Goal: Task Accomplishment & Management: Use online tool/utility

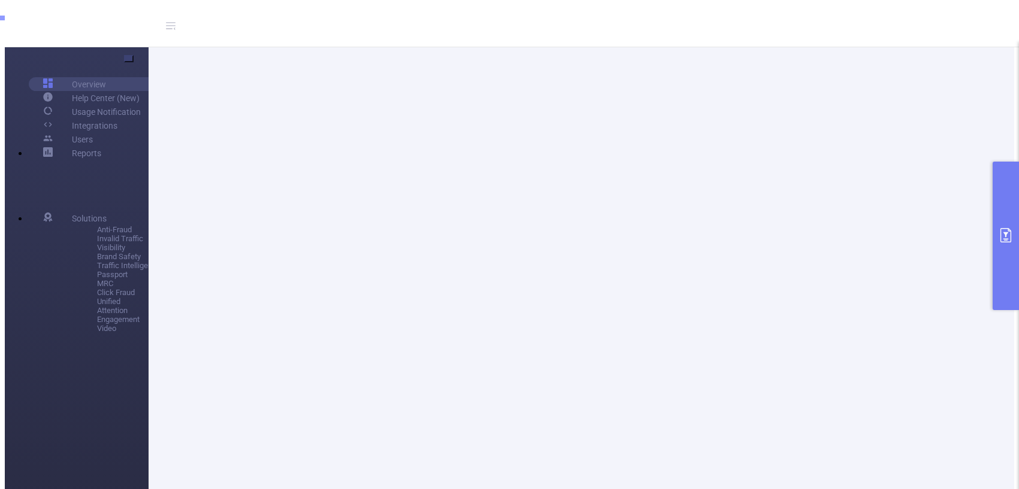
scroll to position [198, 0]
type input "a33g5_0005"
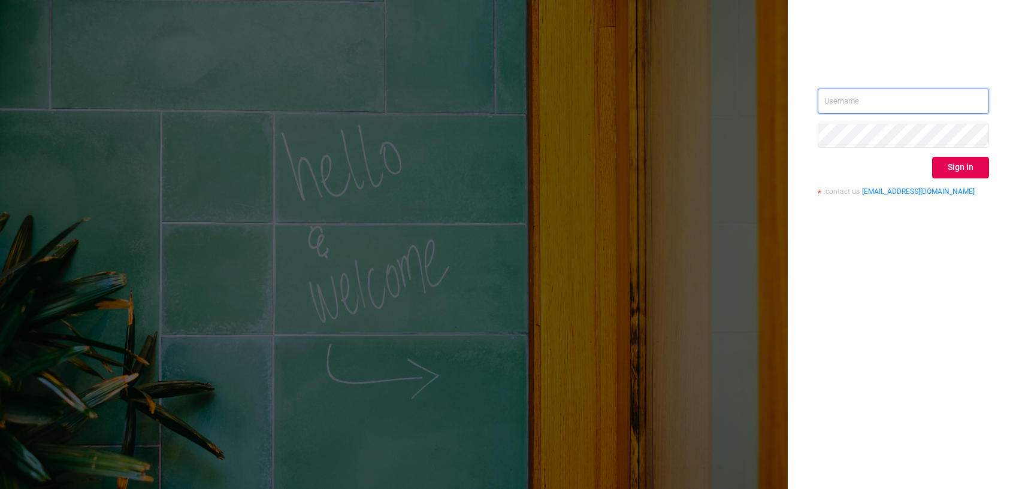
click at [851, 111] on input "text" at bounding box center [902, 101] width 171 height 25
type input "o@[DOMAIN_NAME]"
click at [943, 168] on button "Sign in" at bounding box center [960, 168] width 57 height 22
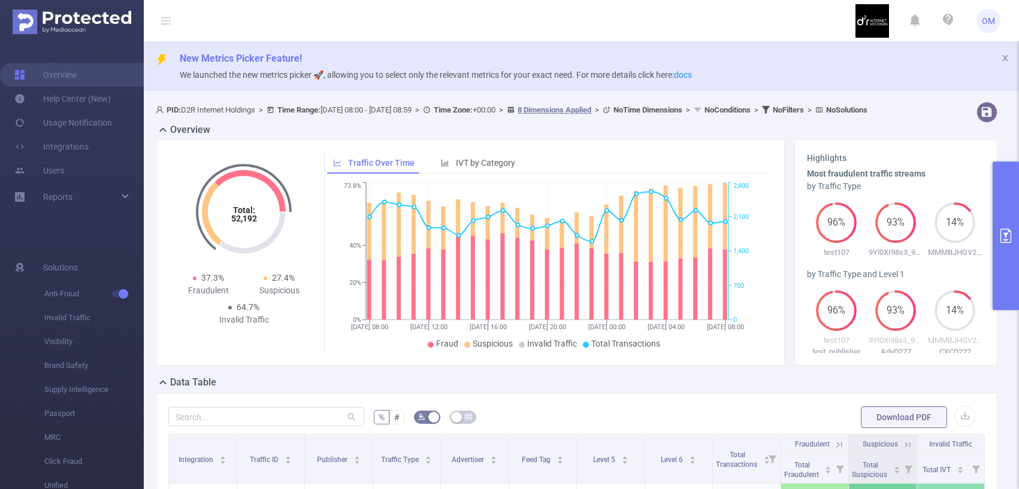
click at [1012, 198] on button "primary" at bounding box center [1005, 236] width 26 height 149
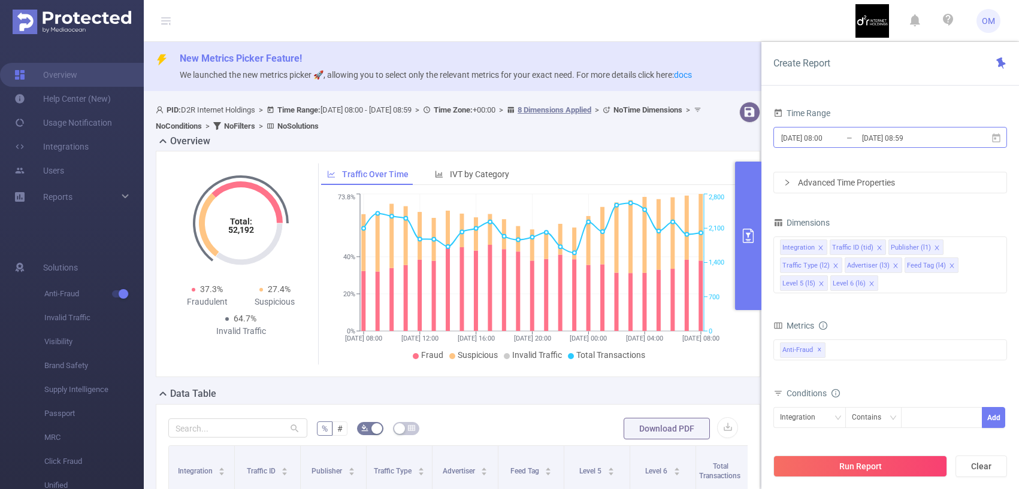
click at [916, 142] on input "[DATE] 08:59" at bounding box center [909, 138] width 97 height 16
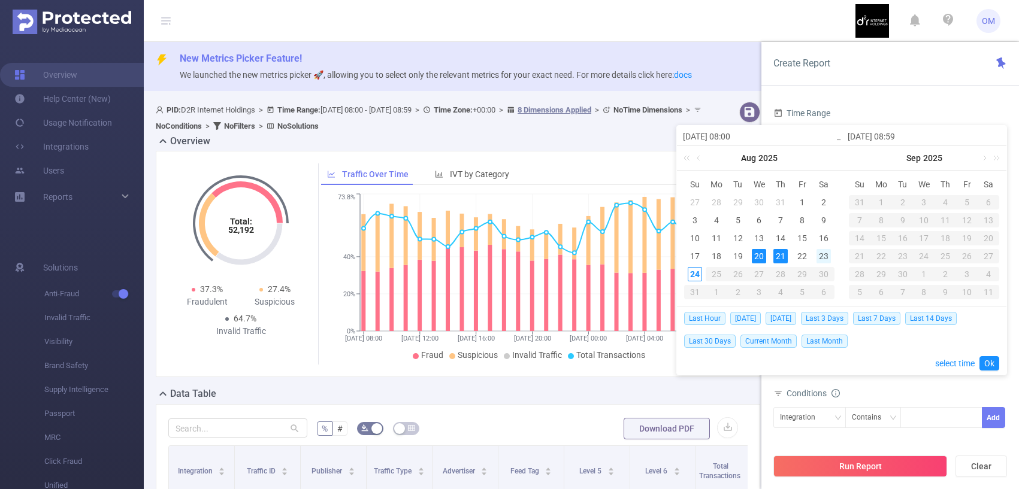
click at [822, 259] on div "23" at bounding box center [823, 256] width 14 height 14
click at [693, 275] on div "24" at bounding box center [695, 274] width 14 height 14
type input "[DATE] 08:00"
type input "[DATE] 08:59"
type input "[DATE] 08:00"
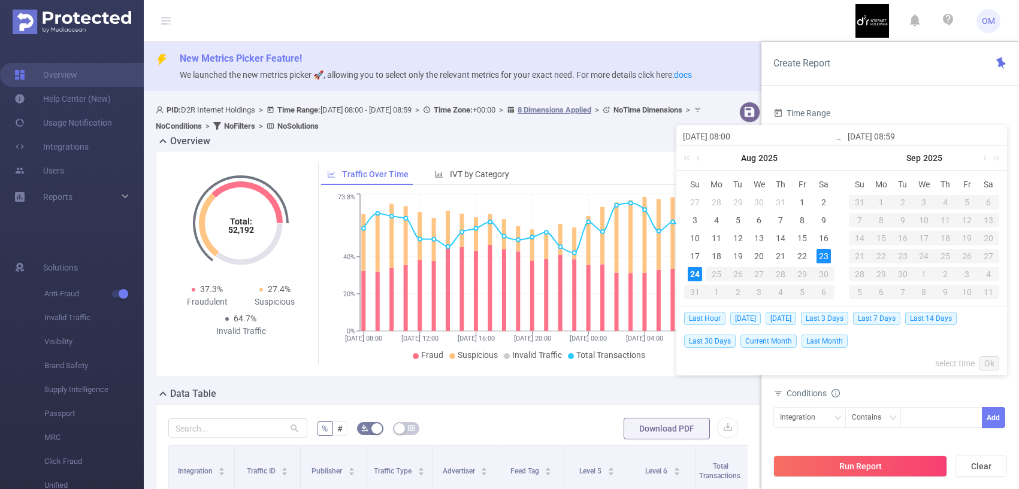
type input "[DATE] 08:59"
click at [989, 362] on link "Ok" at bounding box center [989, 363] width 20 height 14
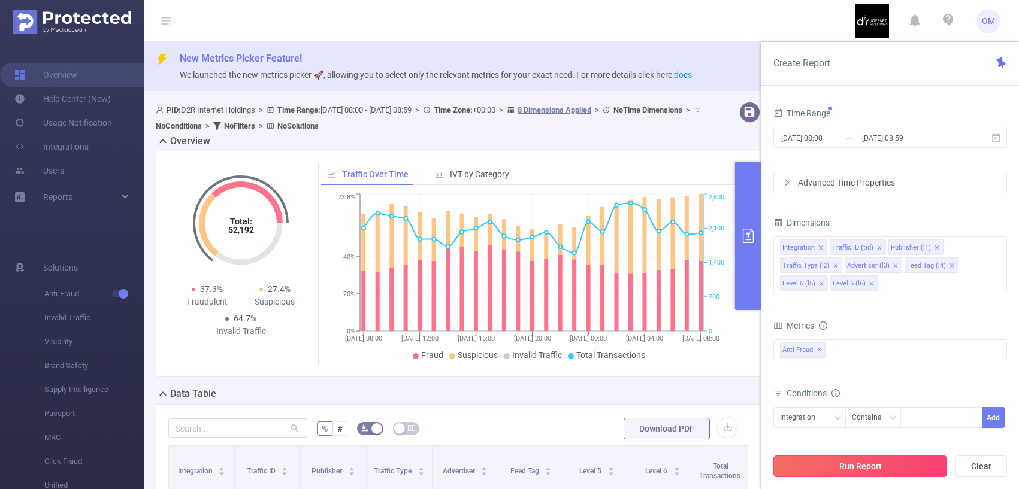
click at [832, 460] on button "Run Report" at bounding box center [860, 467] width 174 height 22
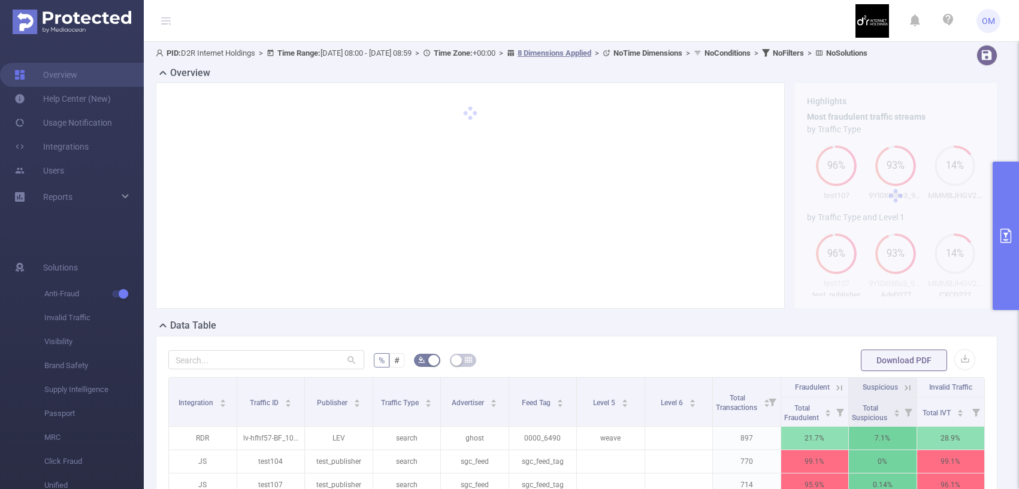
scroll to position [86, 0]
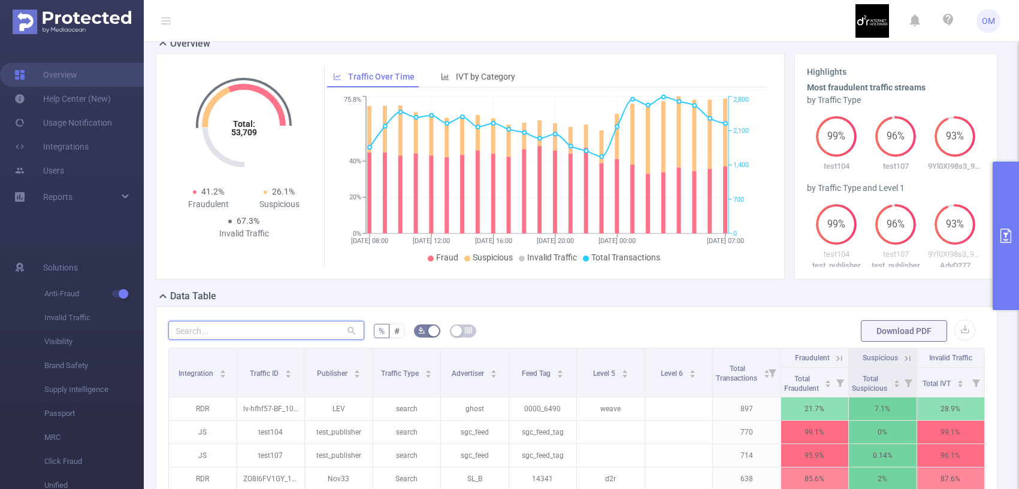
click at [253, 340] on input "text" at bounding box center [266, 330] width 196 height 19
paste input "a33g5_0005"
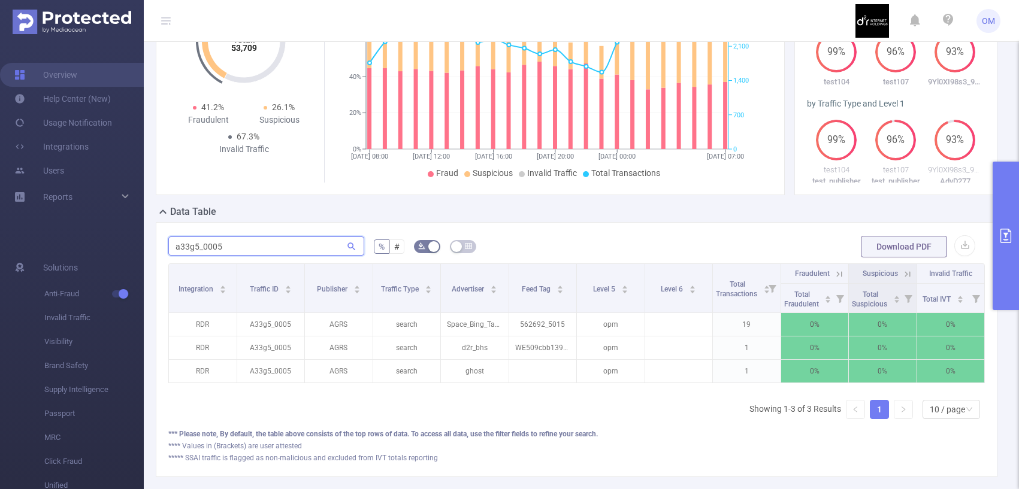
scroll to position [173, 0]
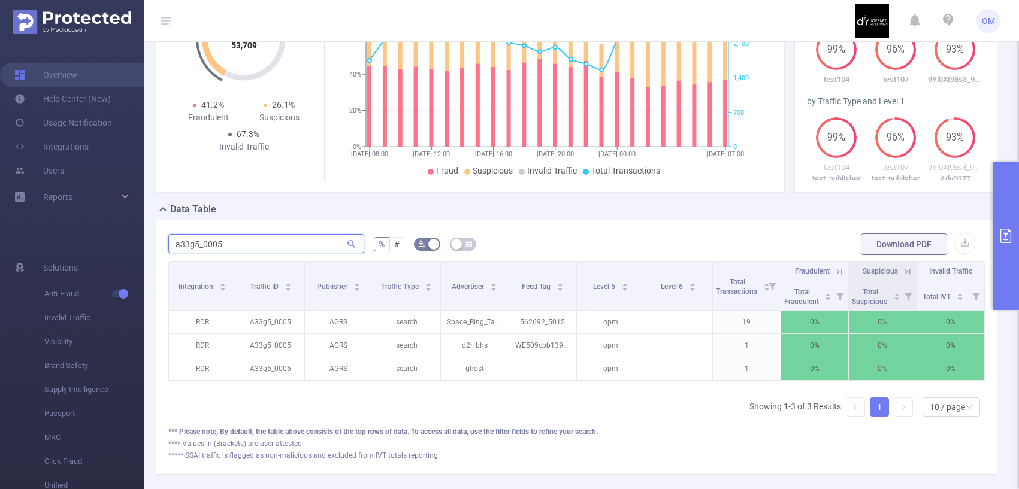
paste input "den2s87_0574"
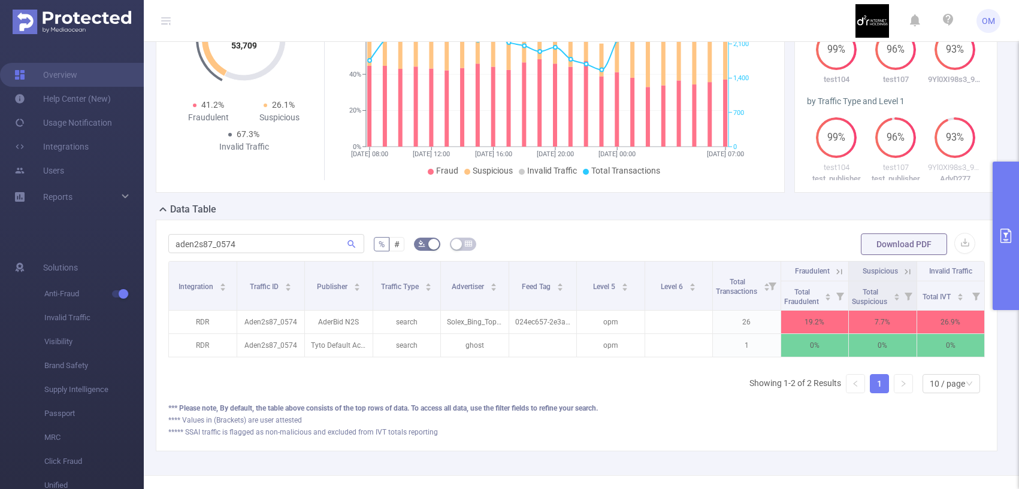
click at [838, 274] on icon at bounding box center [839, 271] width 5 height 5
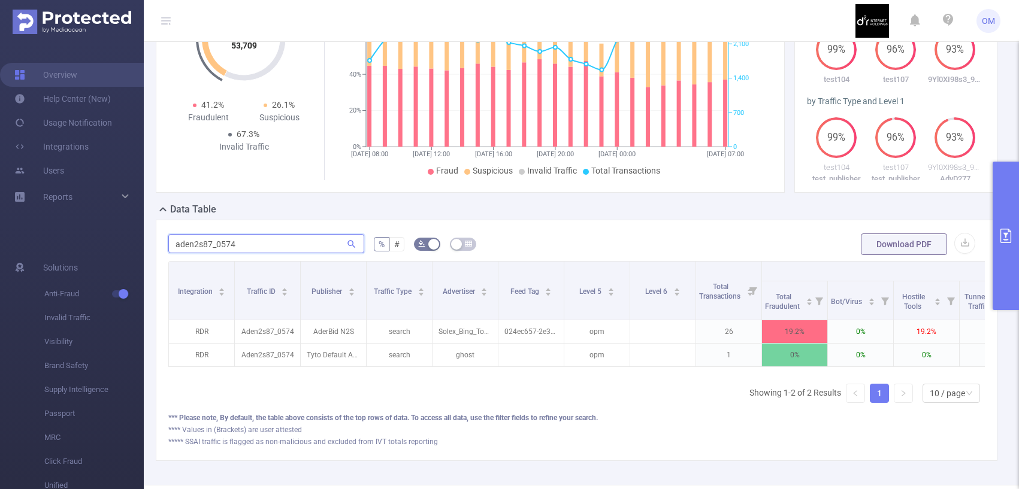
click at [250, 253] on input "aden2s87_0574" at bounding box center [266, 243] width 196 height 19
paste input "t7a55k_0090"
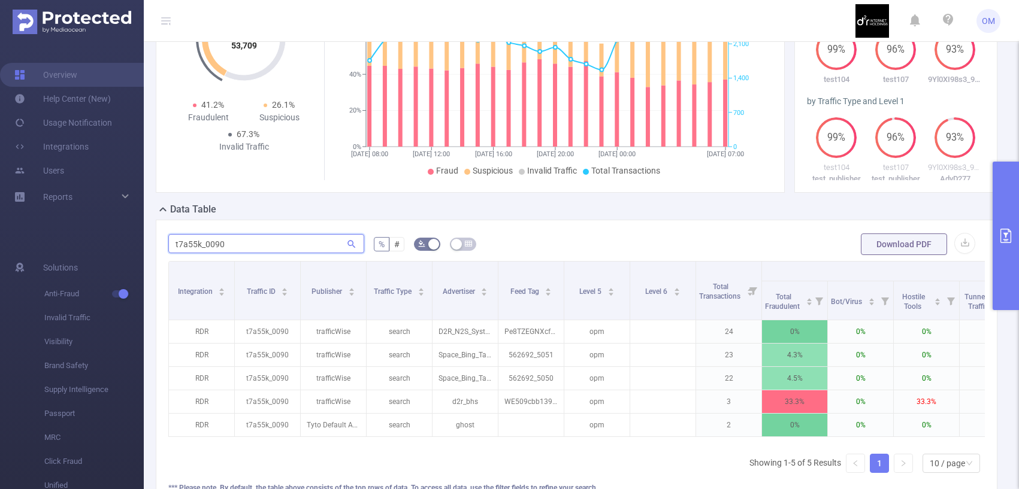
click at [249, 253] on input "t7a55k_0090" at bounding box center [266, 243] width 196 height 19
paste input "er2332w_0251"
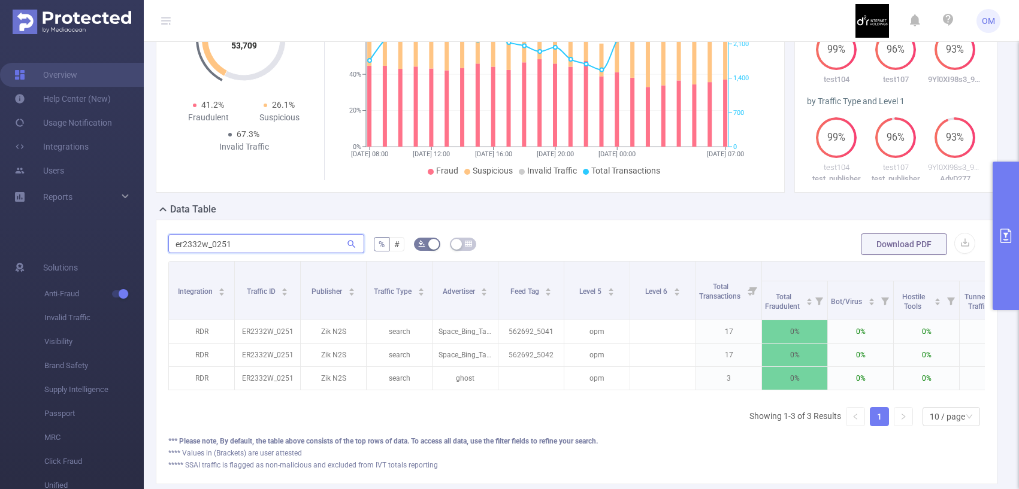
paste input "44"
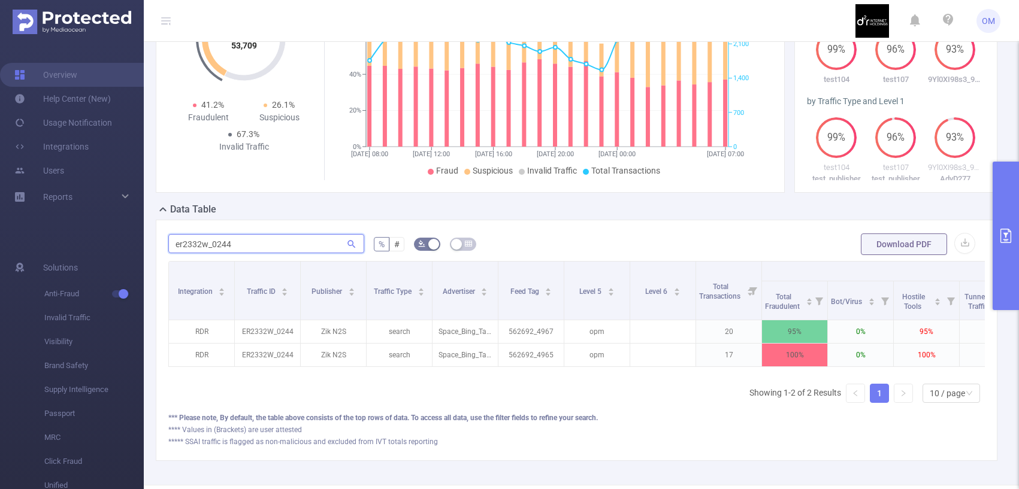
paste input "t7a55k_0107"
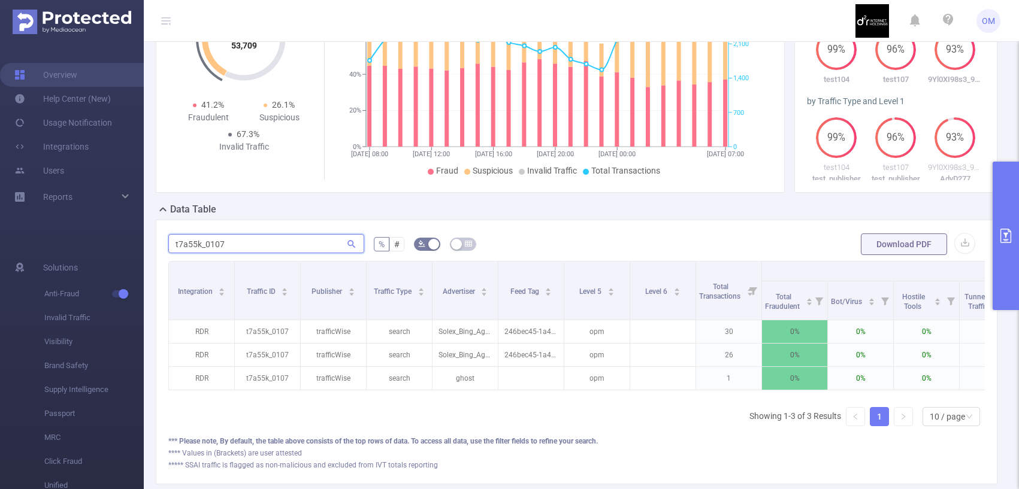
click at [234, 253] on input "t7a55k_0107" at bounding box center [266, 243] width 196 height 19
paste input "m081x_0130"
click at [276, 253] on input "m081x_0130" at bounding box center [266, 243] width 196 height 19
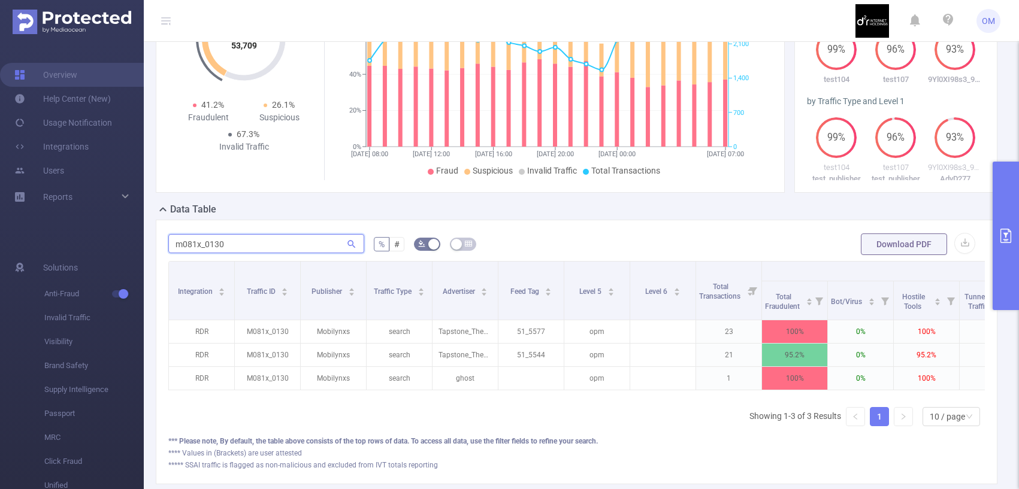
paste input "2"
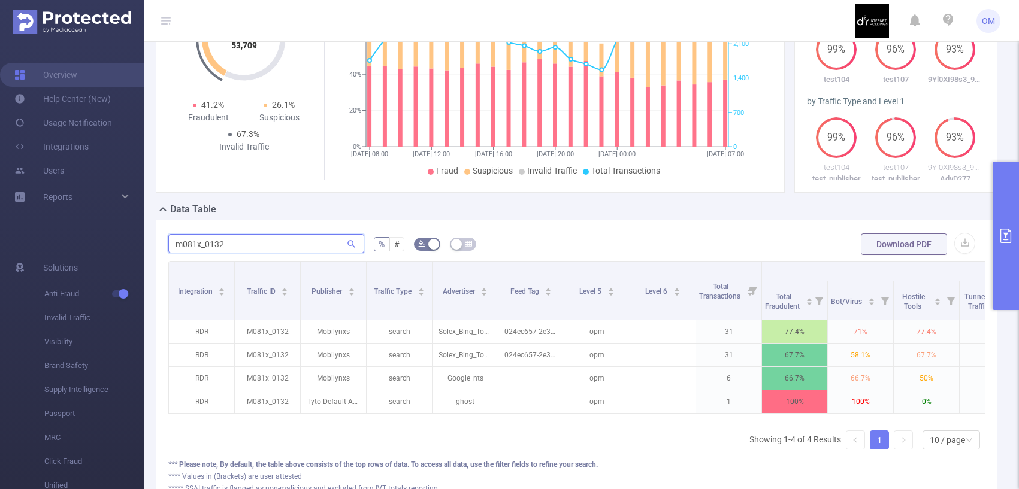
paste input "s1122l_5321"
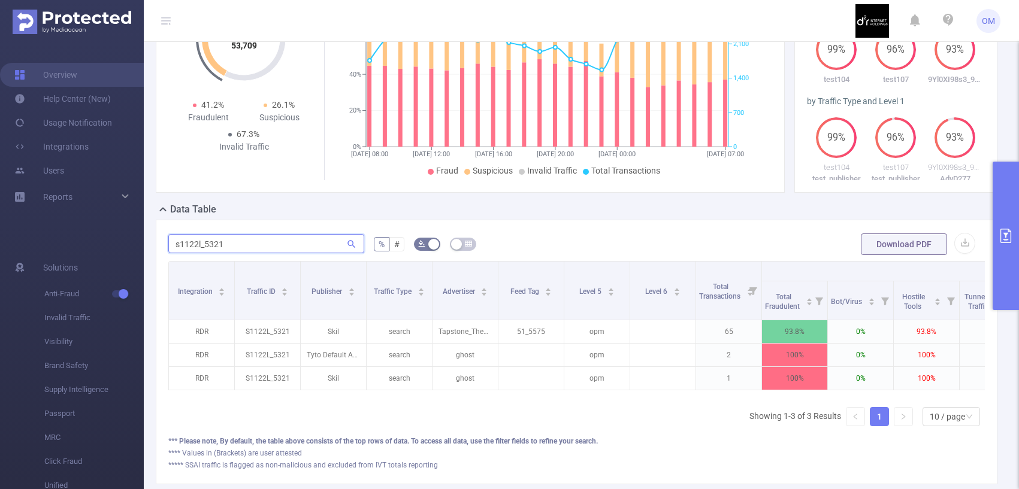
click at [235, 253] on input "s1122l_5321" at bounding box center [266, 243] width 196 height 19
paste input "m081x_0102"
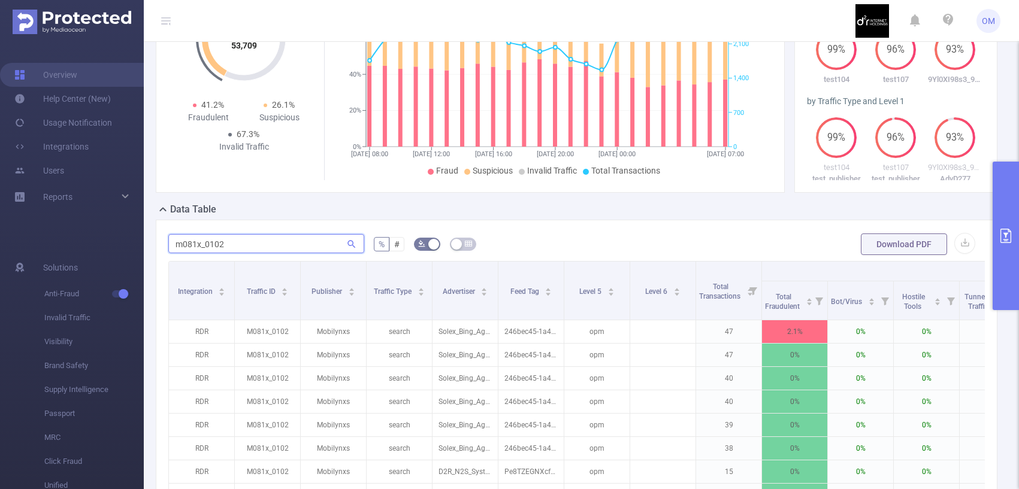
paste input "s1122l_5334"
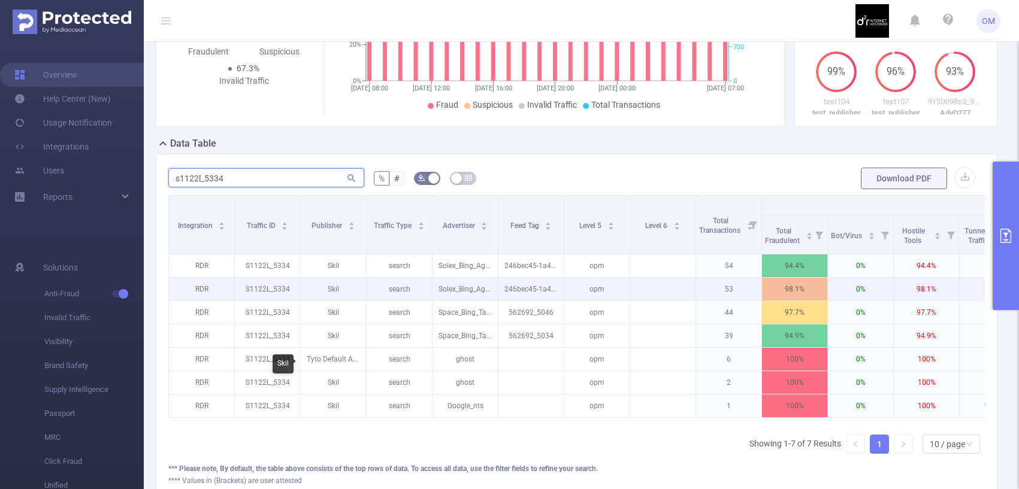
scroll to position [242, 0]
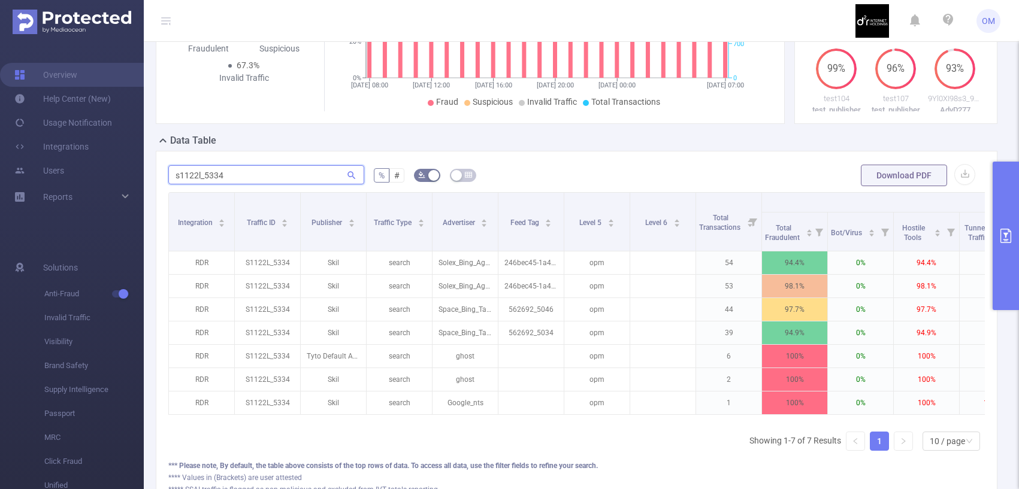
type input "s1122l_5334"
